Goal: Transaction & Acquisition: Purchase product/service

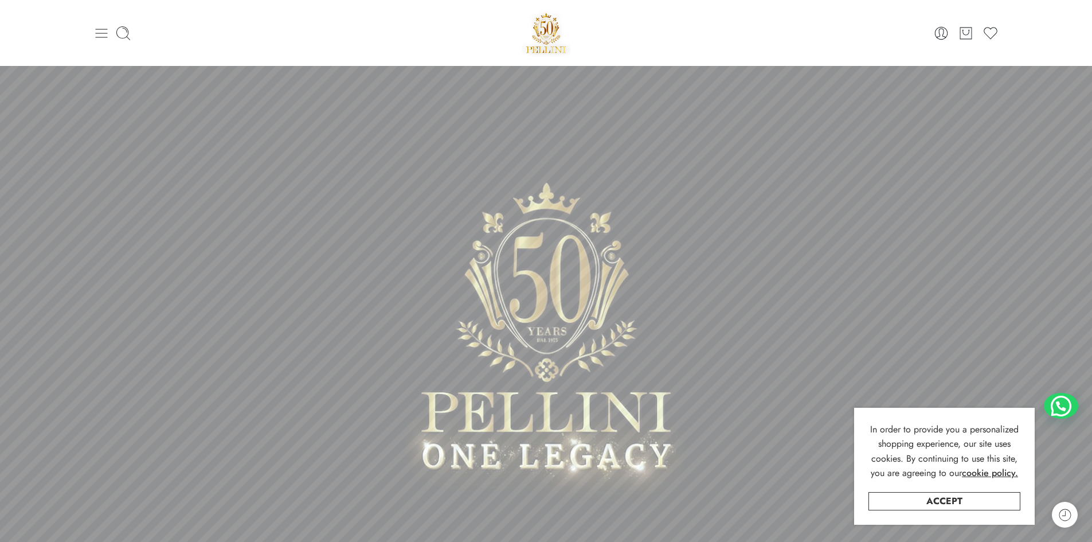
click at [104, 38] on icon at bounding box center [101, 33] width 16 height 16
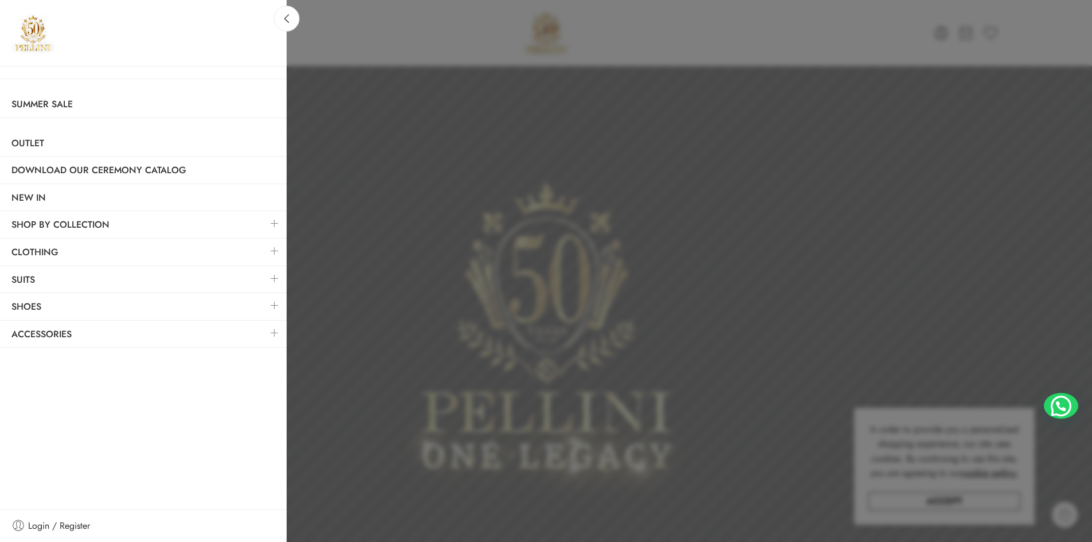
click at [272, 249] on link at bounding box center [274, 250] width 24 height 25
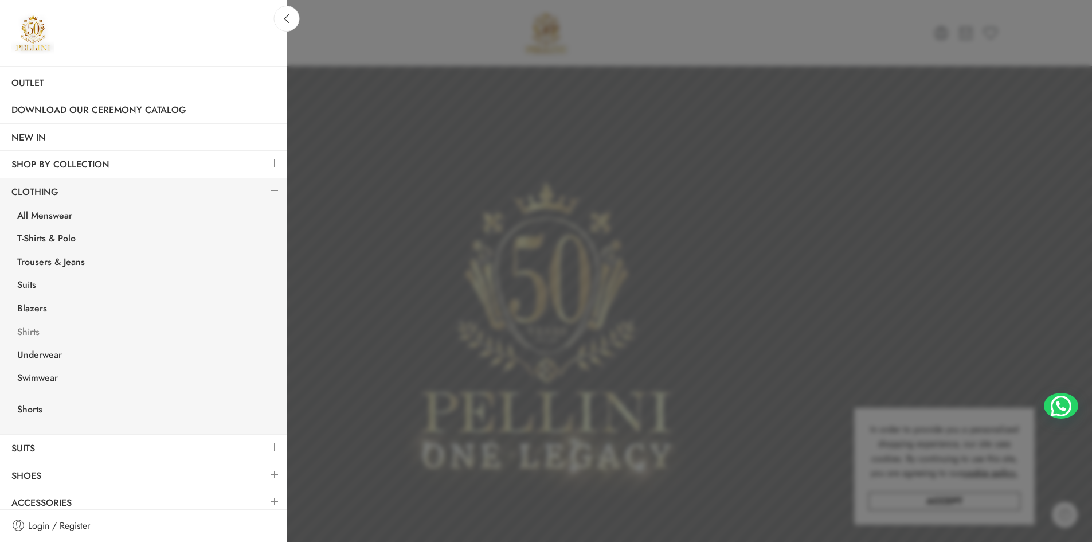
scroll to position [68, 0]
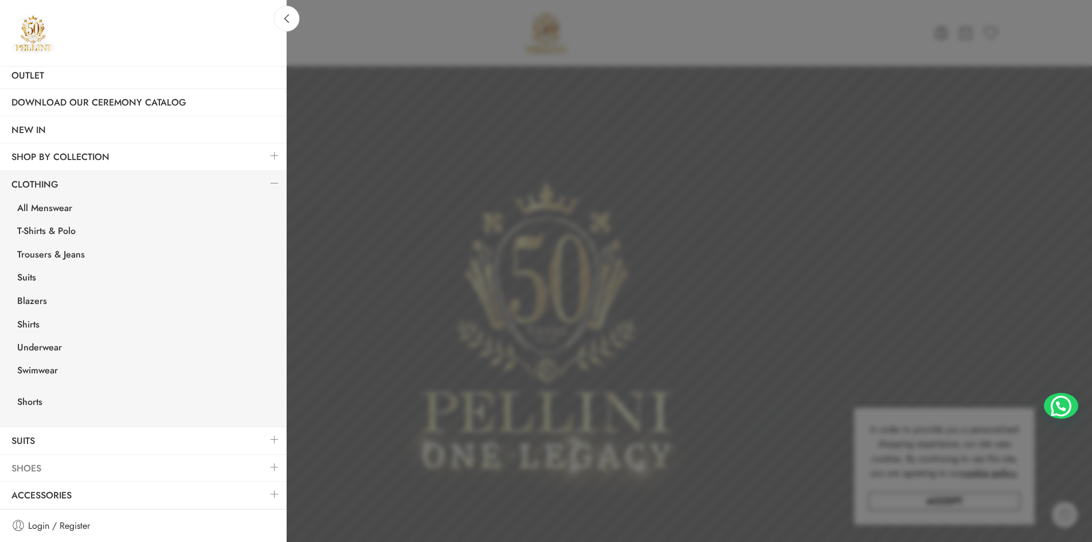
click at [51, 467] on link "Shoes" at bounding box center [143, 468] width 287 height 26
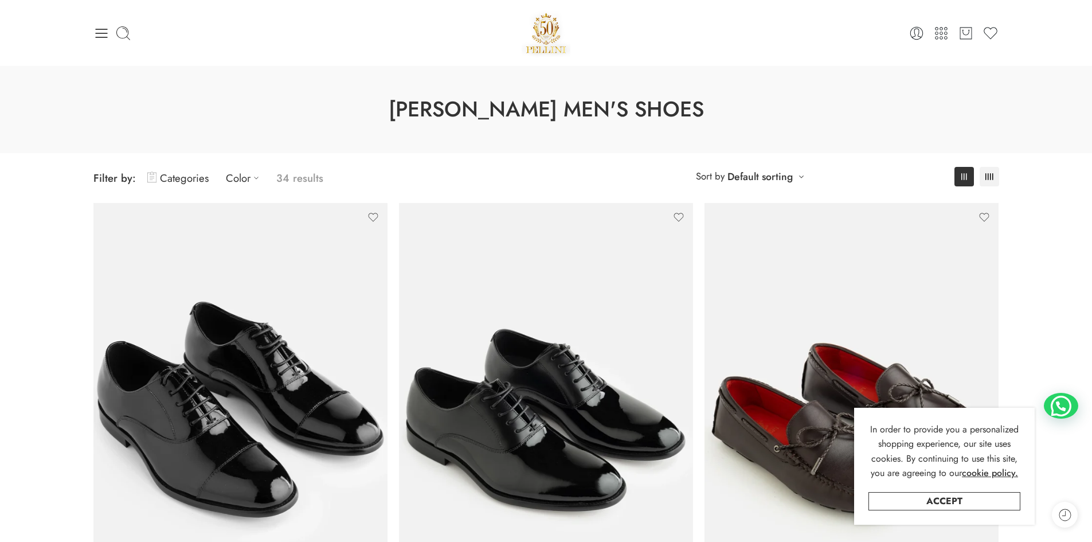
scroll to position [207, 0]
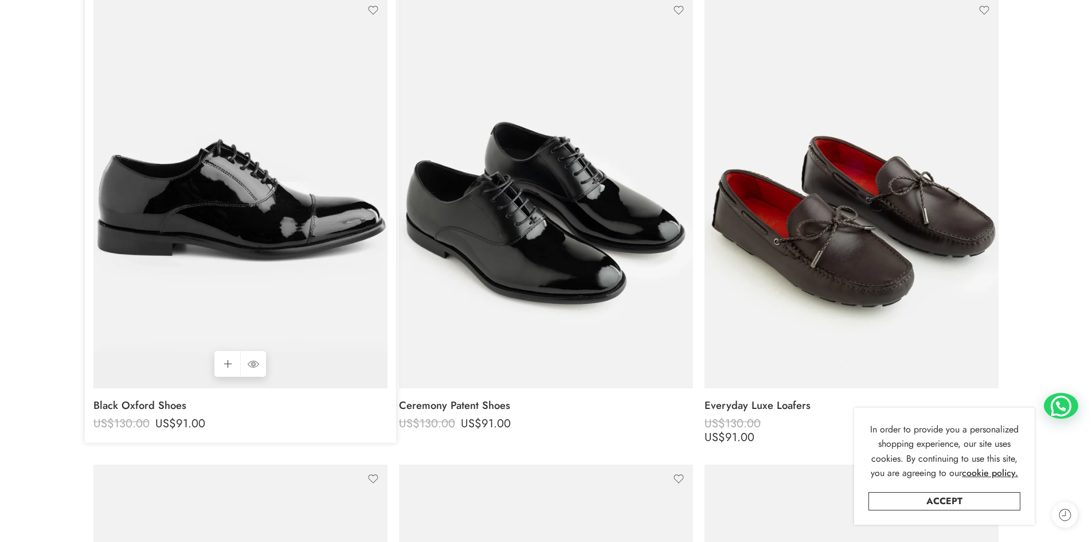
click at [199, 221] on img at bounding box center [240, 192] width 294 height 392
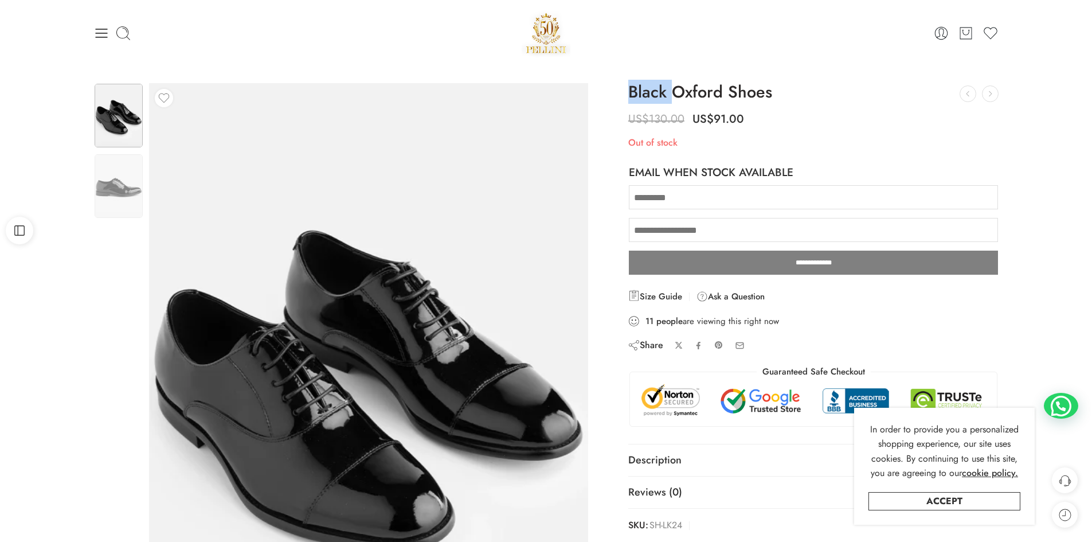
click at [144, 190] on div "Previous Next" at bounding box center [368, 378] width 450 height 591
click at [128, 185] on img at bounding box center [119, 186] width 48 height 64
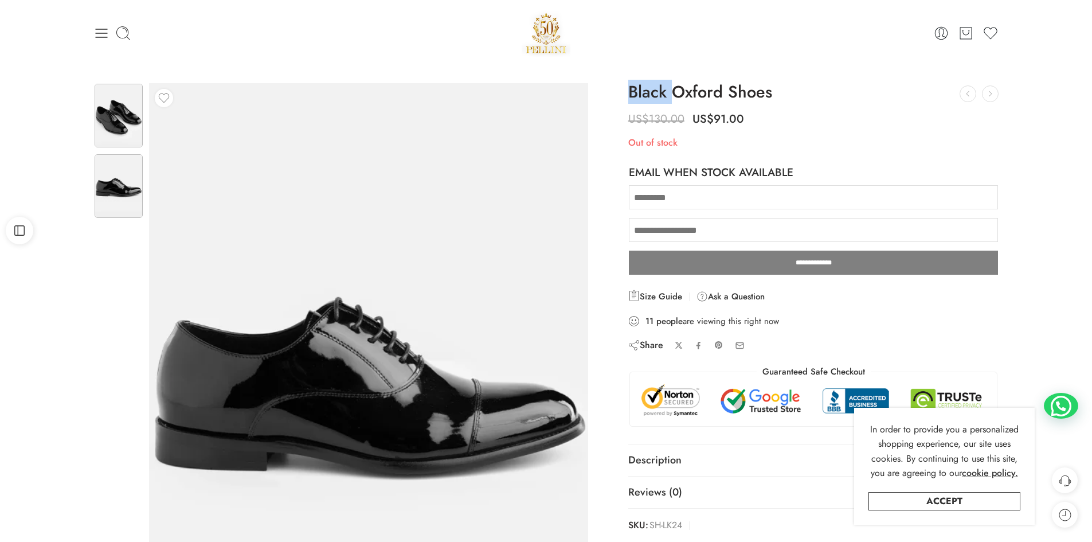
click at [120, 131] on img at bounding box center [119, 116] width 48 height 64
